Goal: Find specific page/section: Find specific page/section

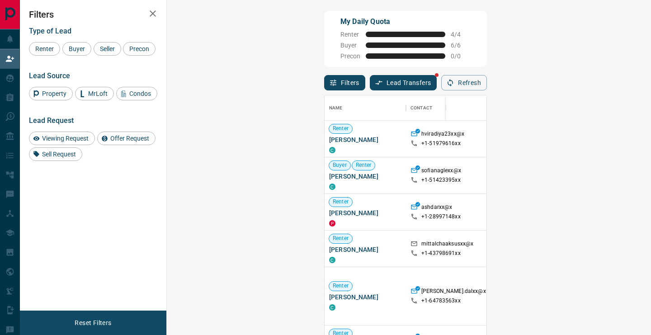
scroll to position [253, 465]
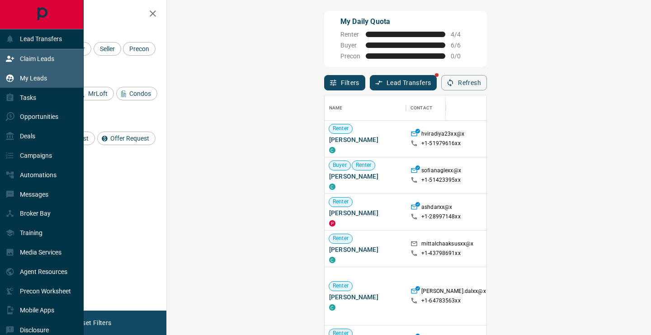
click at [38, 78] on p "My Leads" at bounding box center [33, 78] width 27 height 7
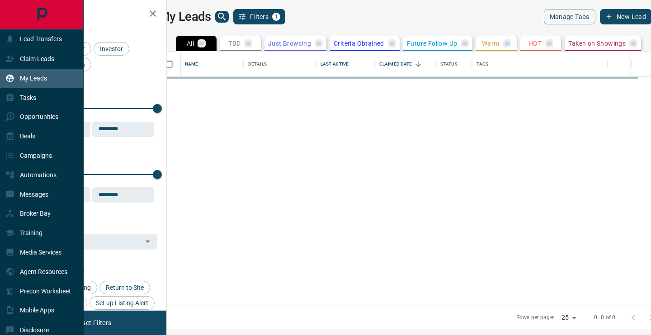
scroll to position [254, 480]
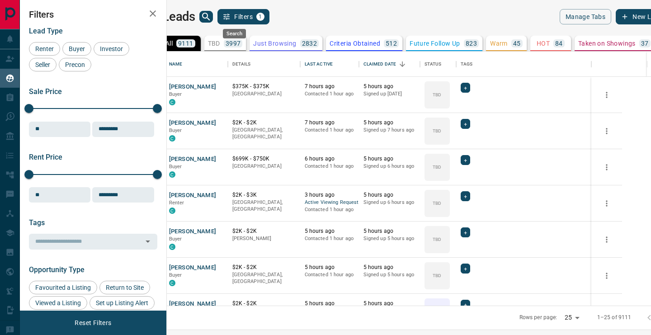
click at [210, 18] on icon "search button" at bounding box center [206, 17] width 8 height 8
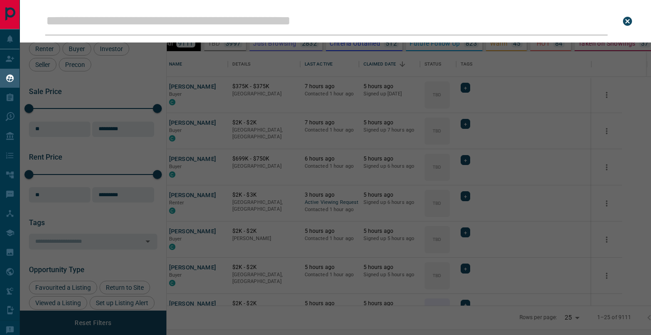
click at [223, 23] on input "Leads Search Bar" at bounding box center [326, 21] width 563 height 28
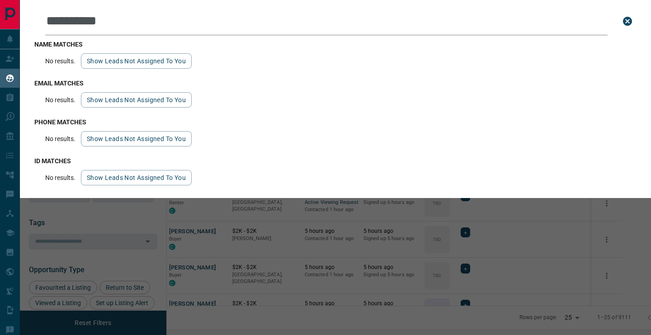
type input "**********"
click at [627, 18] on icon "close search bar" at bounding box center [627, 21] width 9 height 9
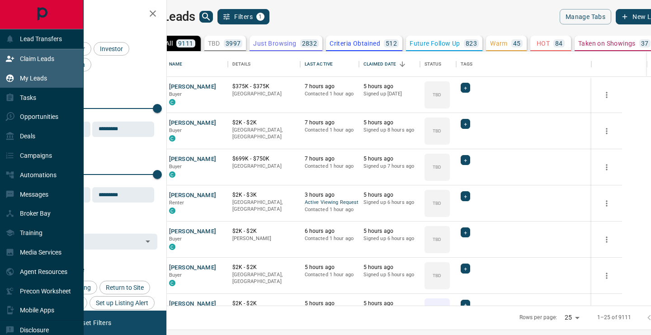
click at [21, 54] on div "Claim Leads" at bounding box center [29, 59] width 49 height 15
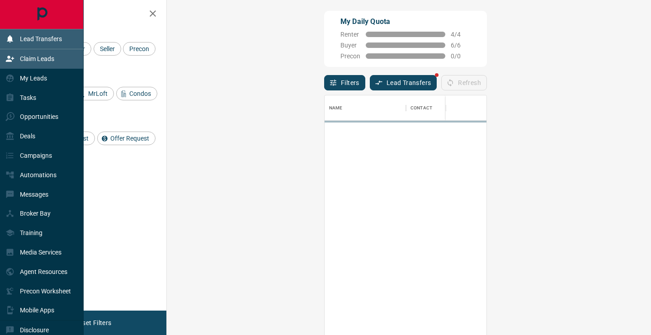
scroll to position [253, 465]
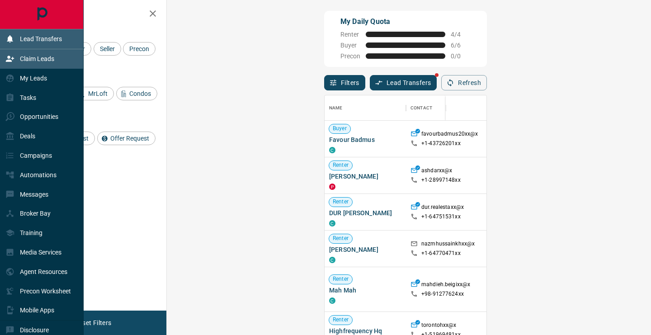
click at [37, 43] on div "Lead Transfers" at bounding box center [33, 39] width 57 height 15
